Goal: Book appointment/travel/reservation

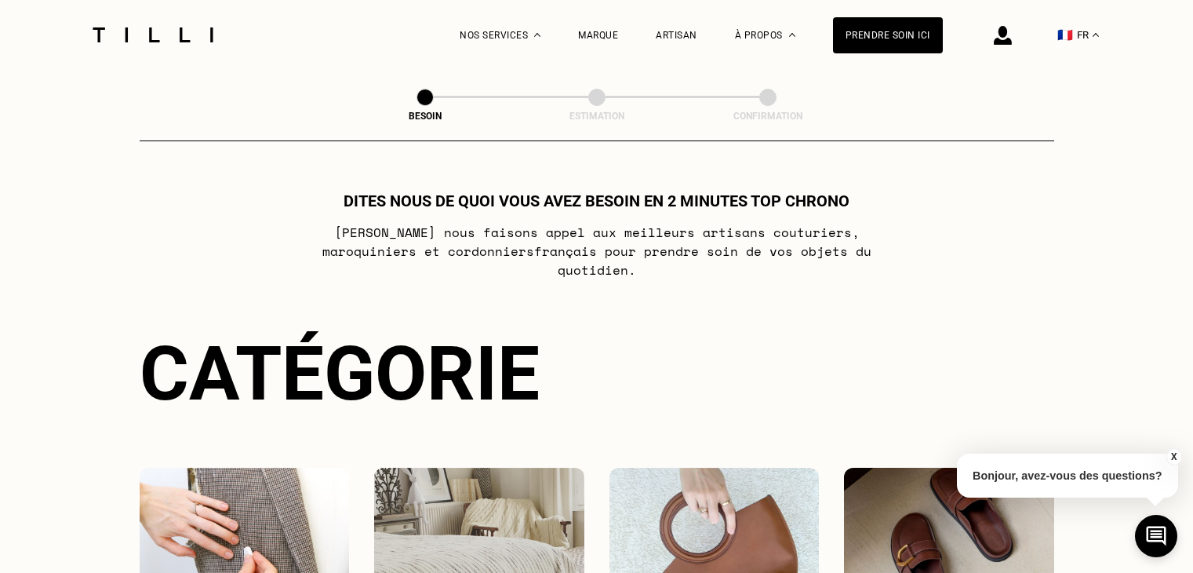
scroll to position [511, 0]
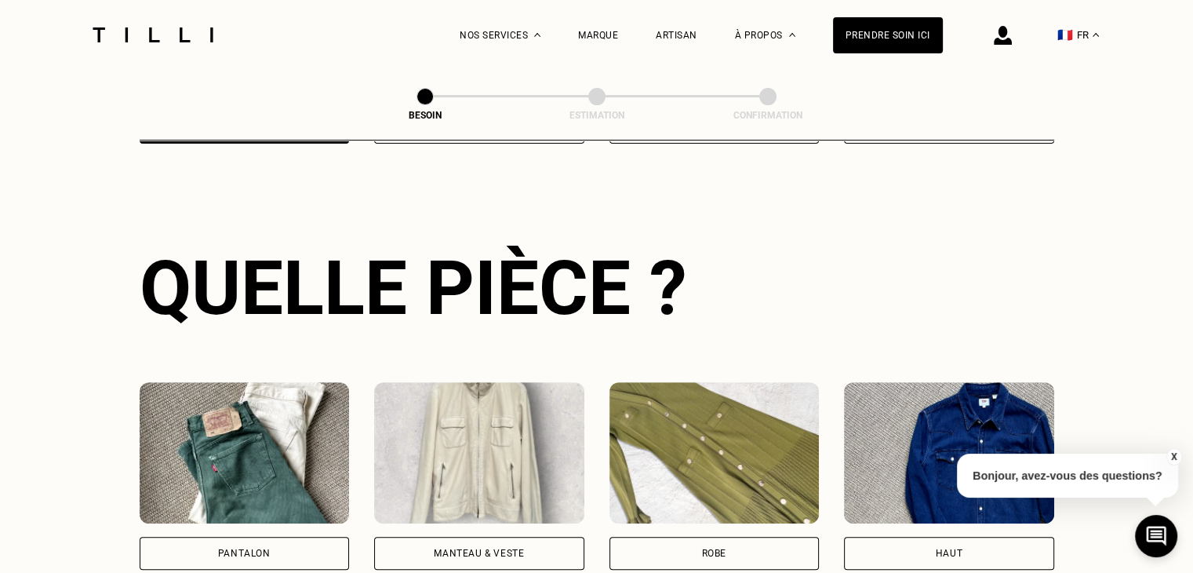
click at [307, 448] on img at bounding box center [245, 452] width 210 height 141
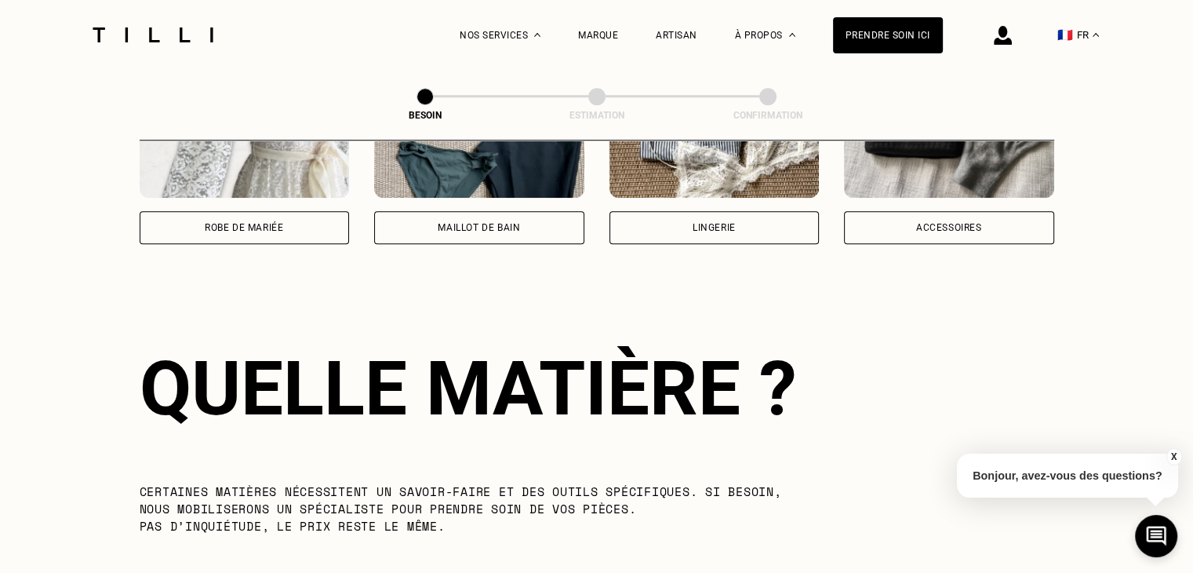
scroll to position [1364, 0]
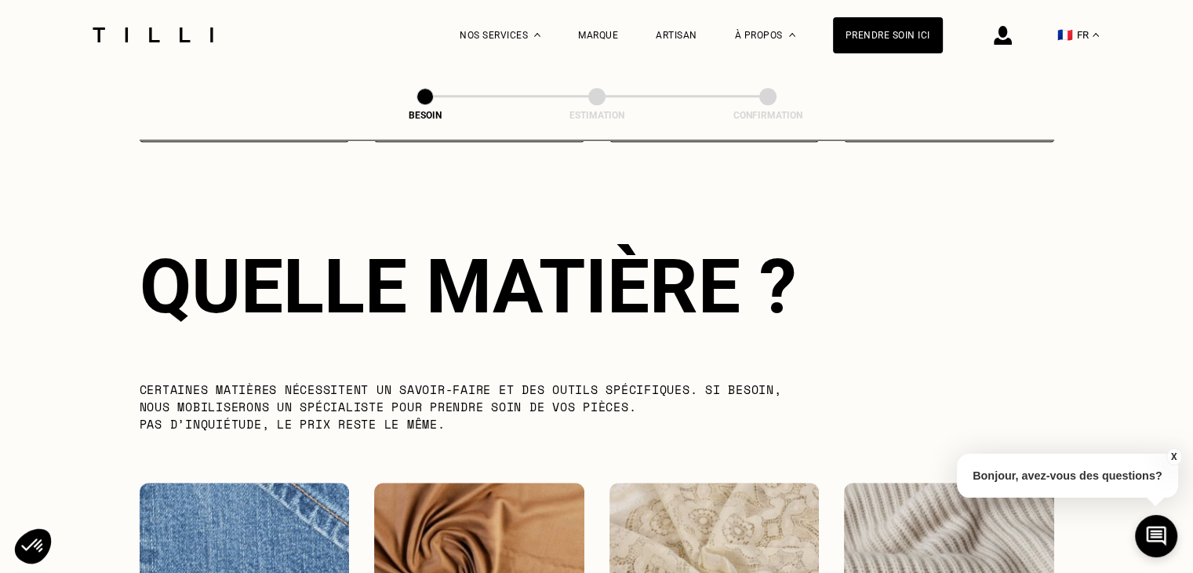
click at [282, 498] on img at bounding box center [245, 552] width 210 height 141
select select "FR"
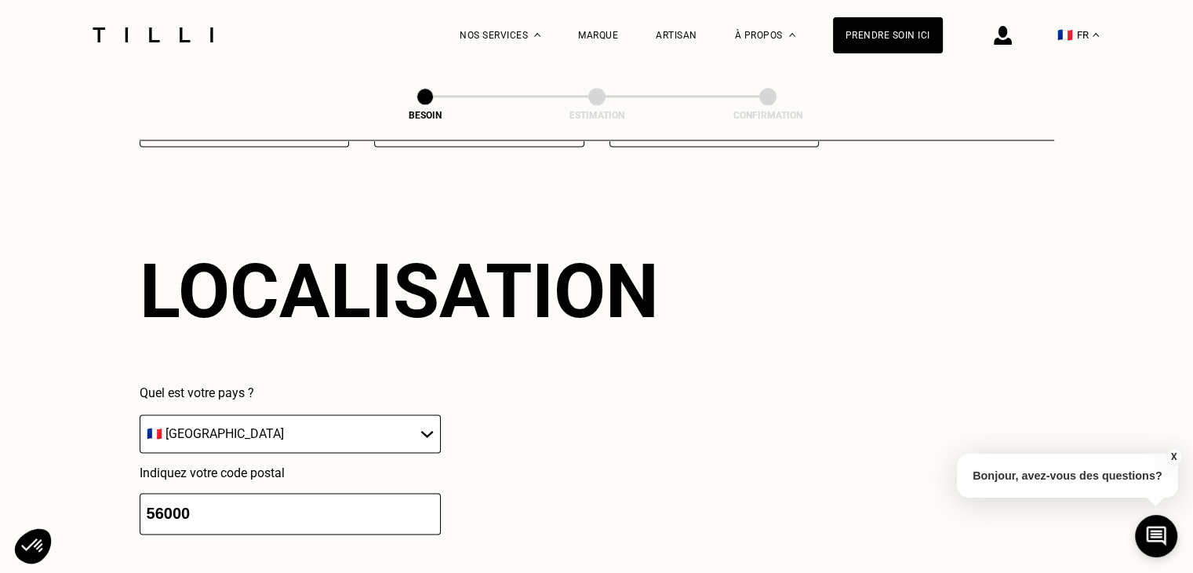
scroll to position [2107, 0]
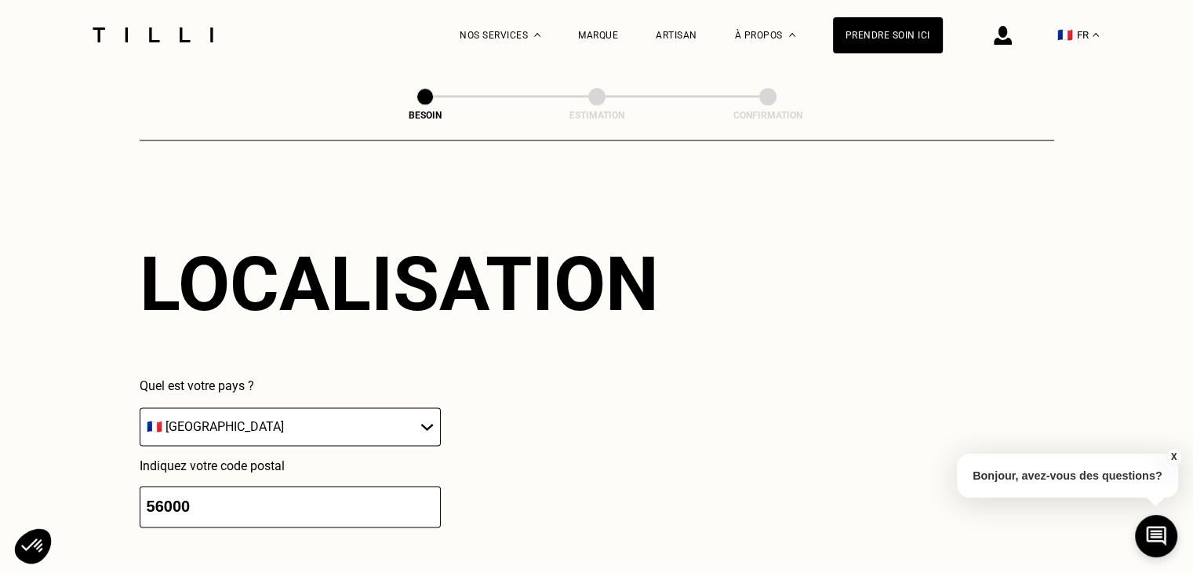
click at [289, 507] on input "56000" at bounding box center [290, 507] width 301 height 42
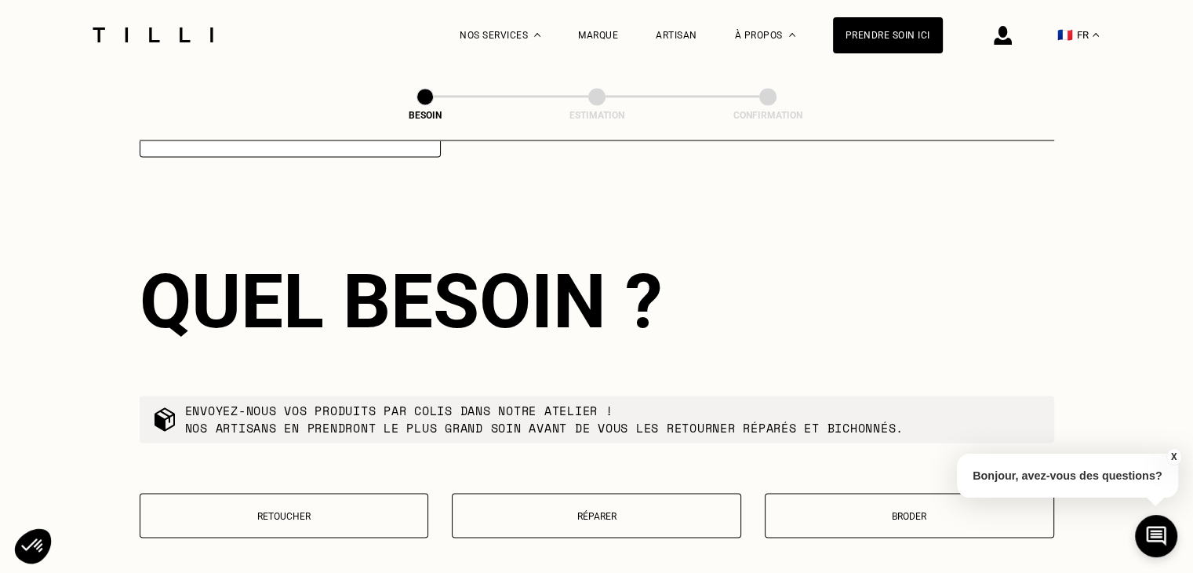
scroll to position [2497, 0]
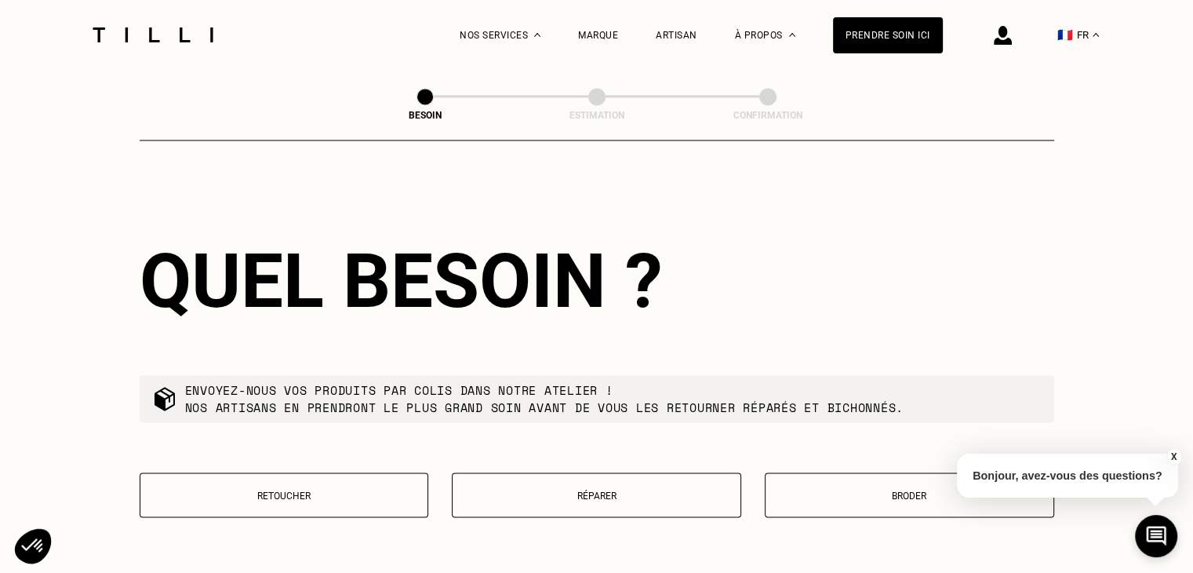
type input "56390"
click at [282, 505] on button "Retoucher" at bounding box center [284, 494] width 289 height 45
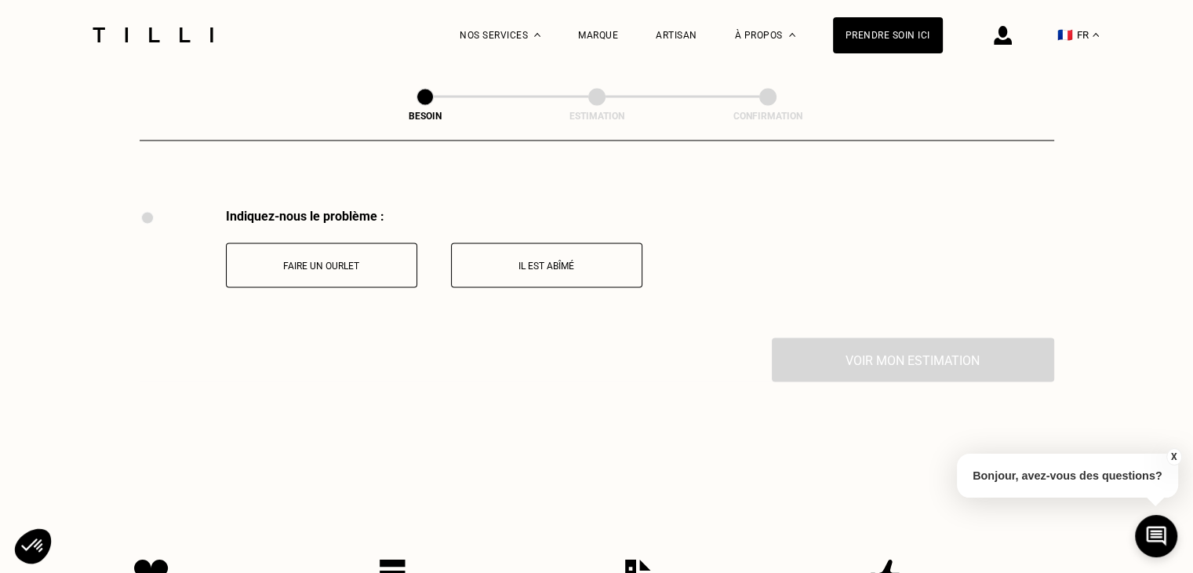
scroll to position [2900, 0]
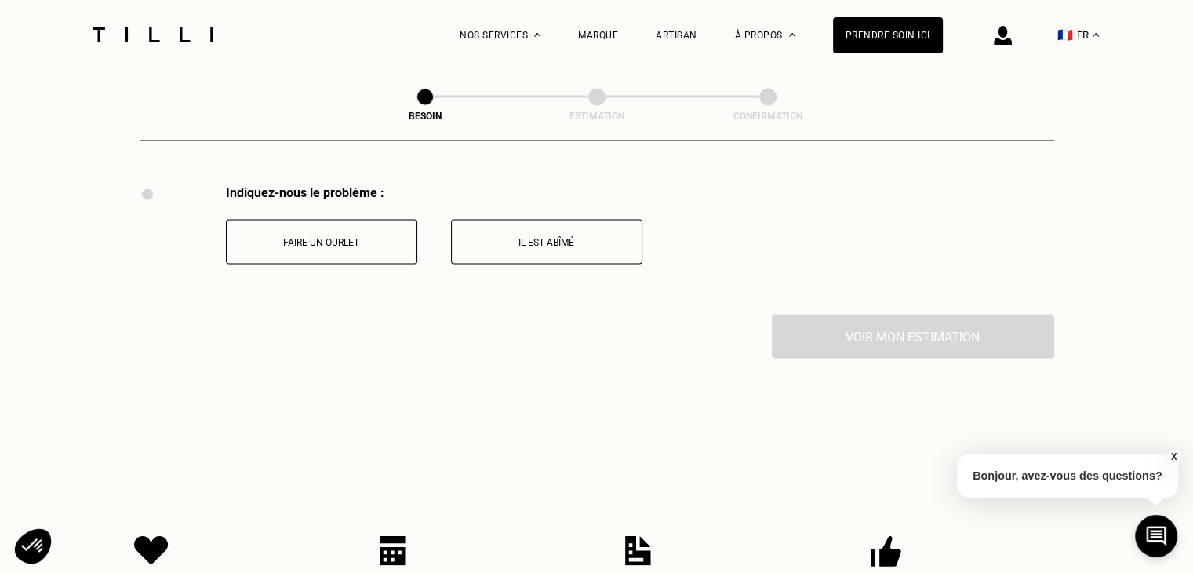
click at [346, 236] on p "Faire un ourlet" at bounding box center [322, 241] width 174 height 11
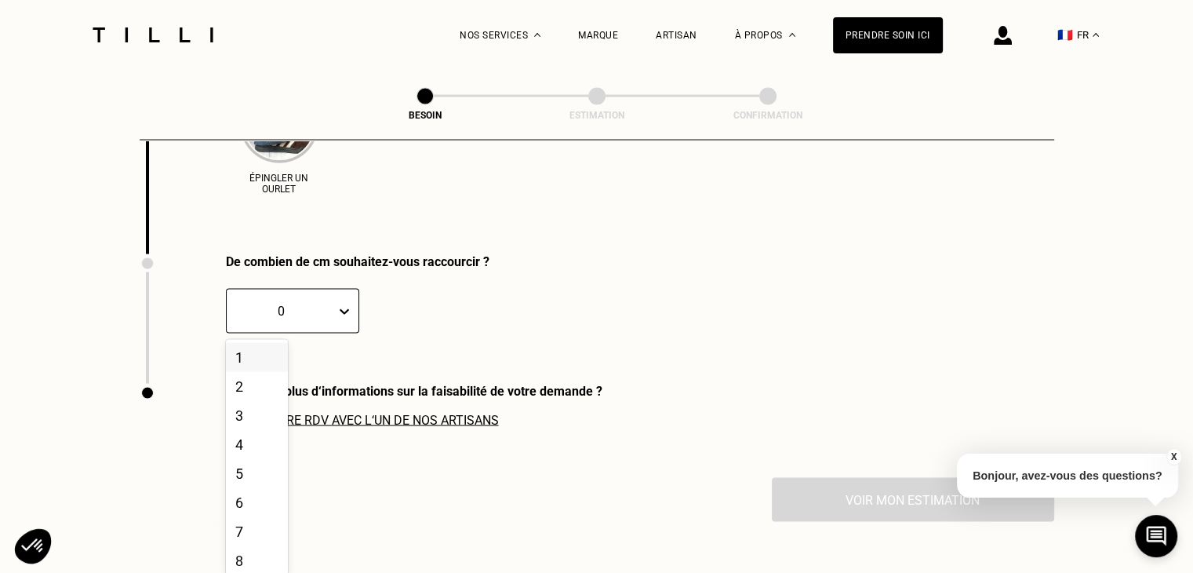
scroll to position [3165, 0]
click at [259, 465] on div "5" at bounding box center [257, 471] width 62 height 29
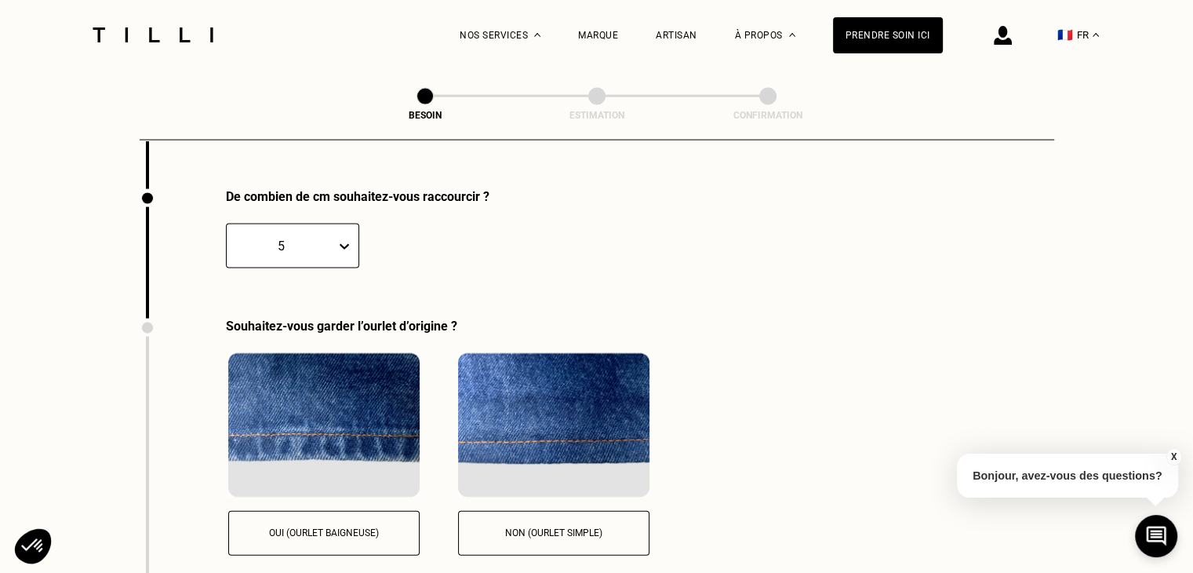
scroll to position [3363, 0]
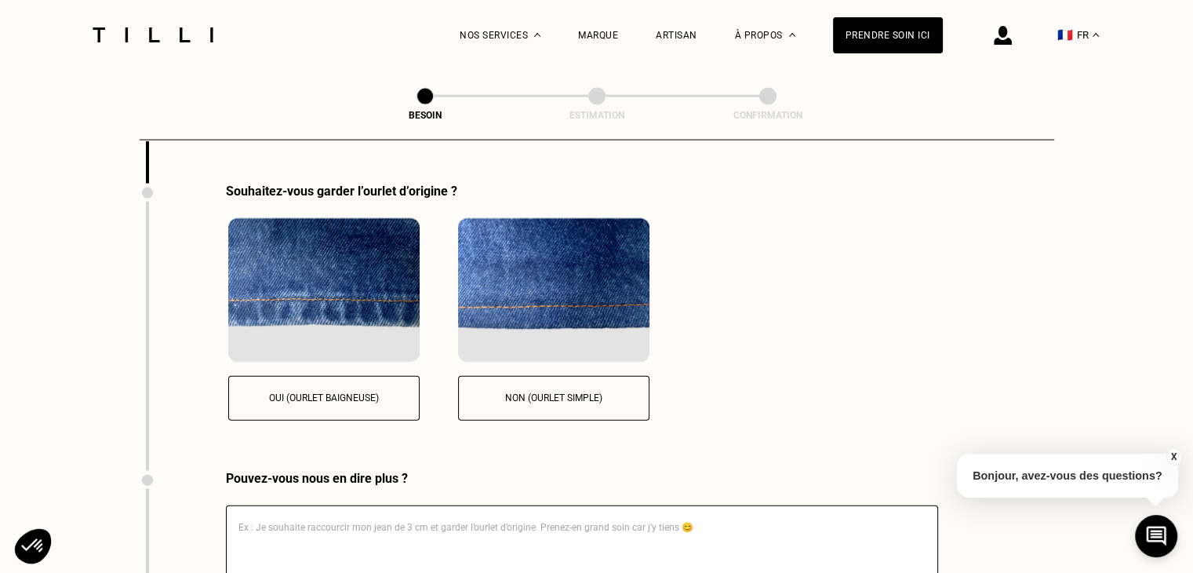
click at [383, 392] on p "Oui (ourlet baigneuse)" at bounding box center [324, 397] width 174 height 11
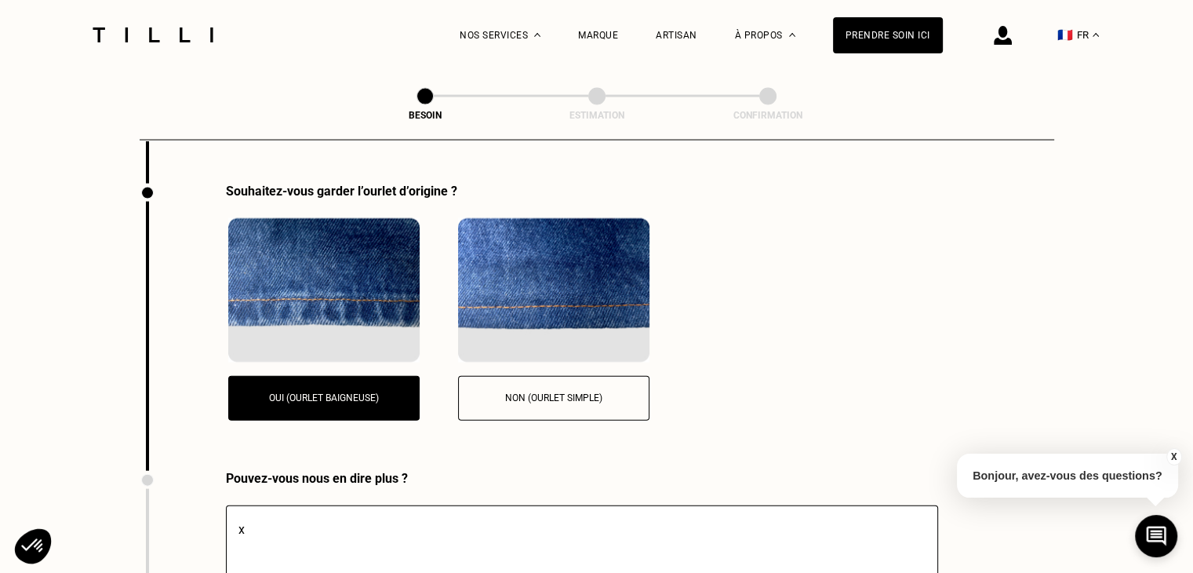
click at [393, 536] on textarea "x" at bounding box center [582, 560] width 712 height 110
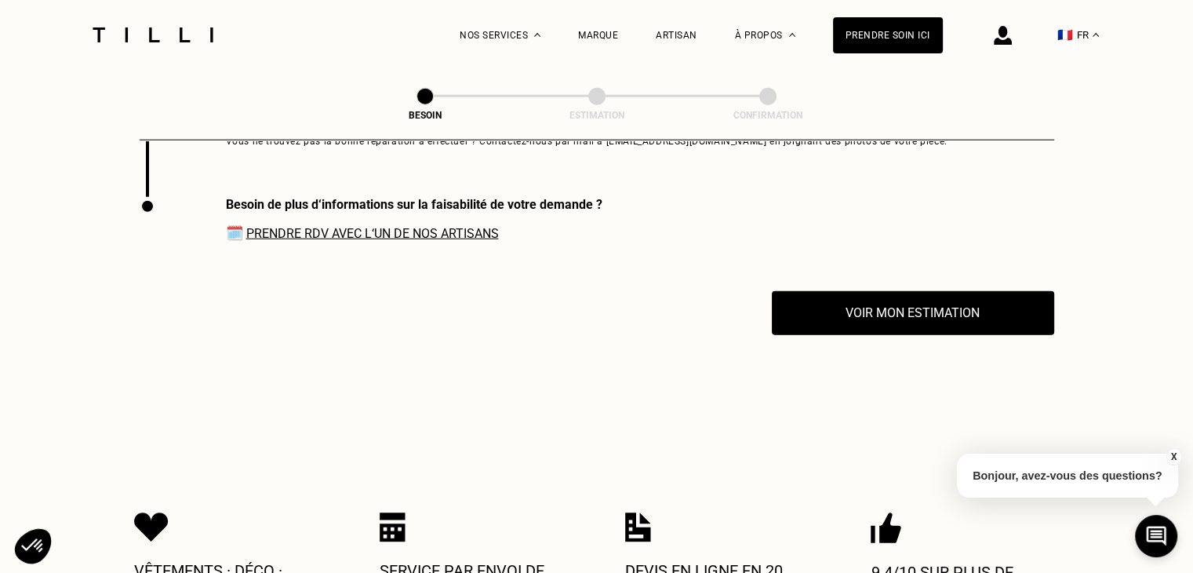
scroll to position [3859, 0]
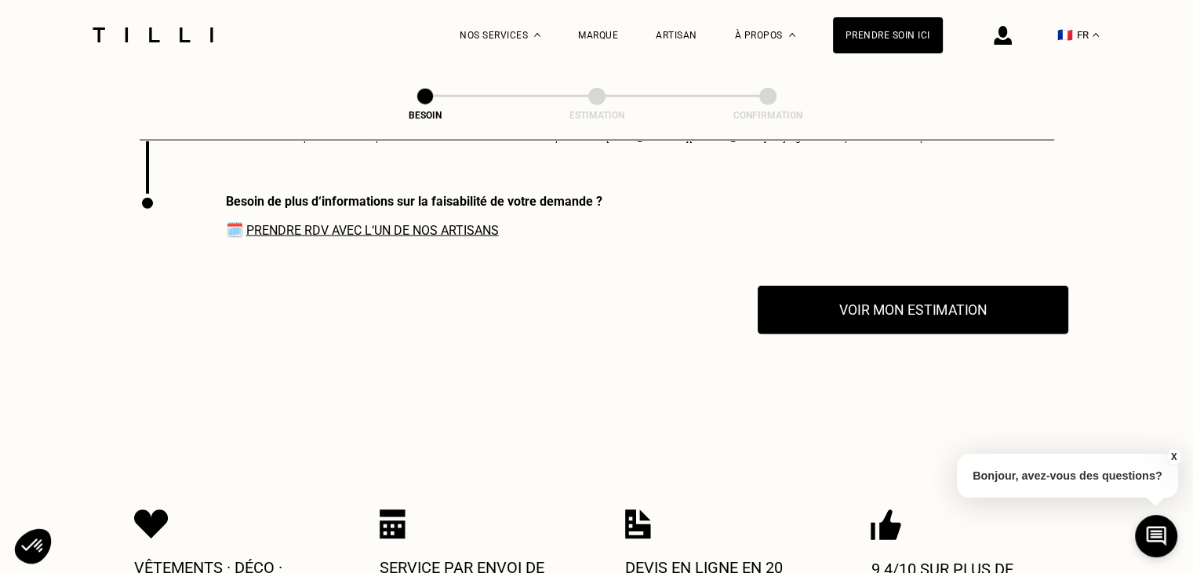
type textarea "xxx"
click at [847, 299] on button "Voir mon estimation" at bounding box center [913, 309] width 311 height 49
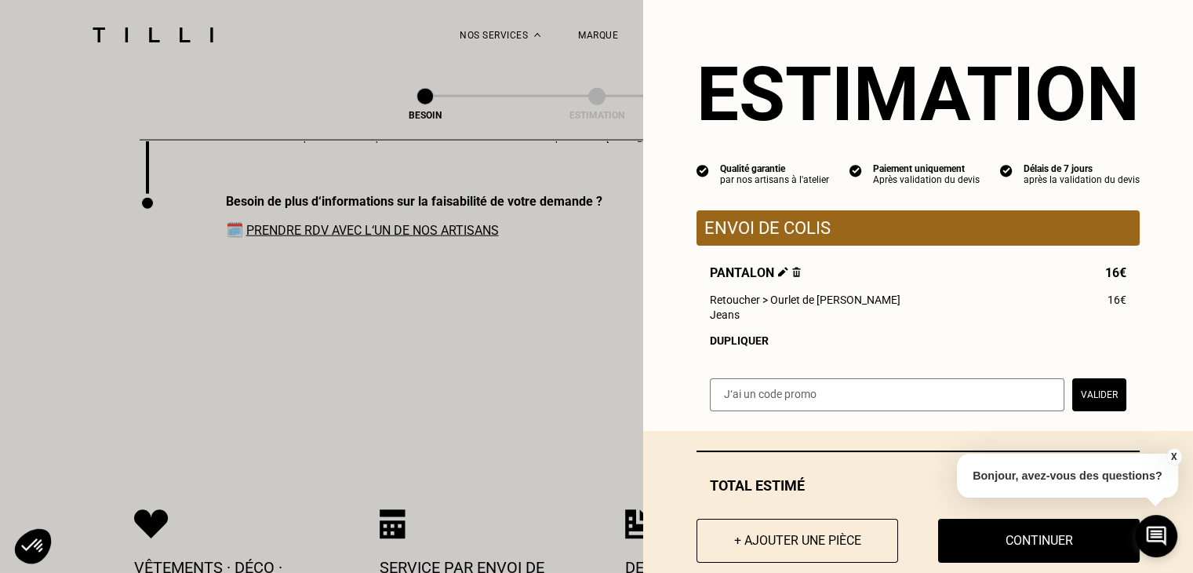
scroll to position [35, 0]
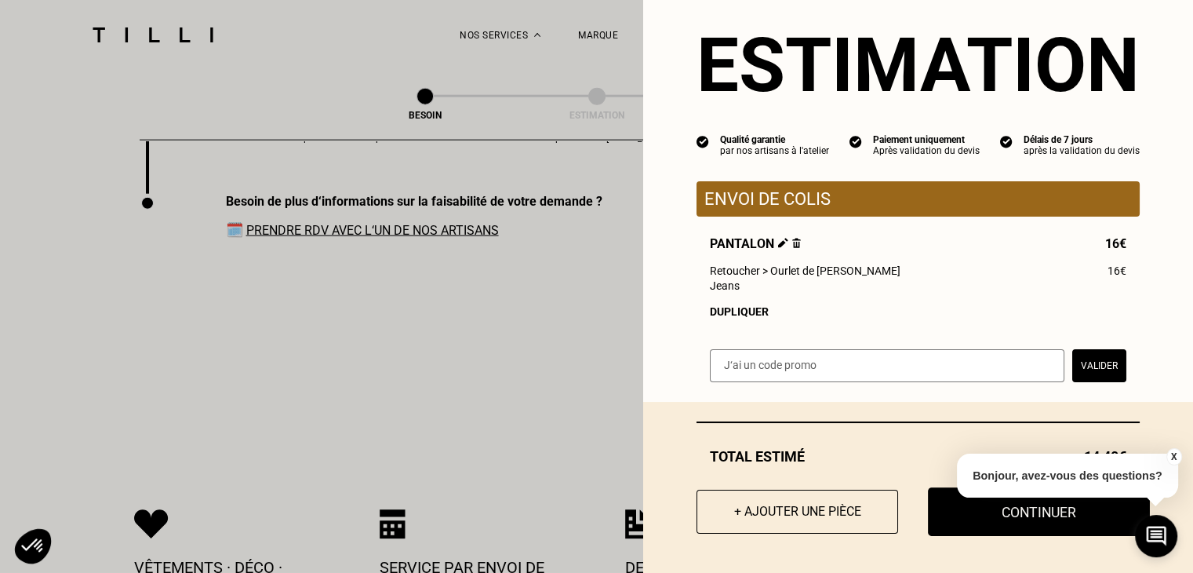
click at [958, 513] on button "Continuer" at bounding box center [1039, 511] width 222 height 49
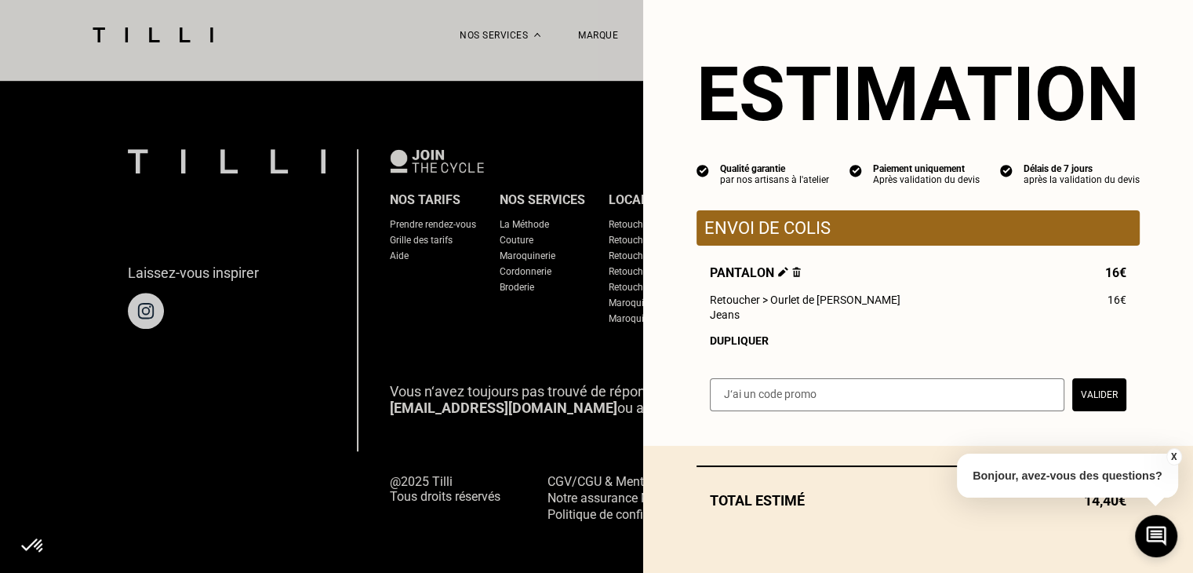
scroll to position [0, 0]
select select "FR"
